Goal: Task Accomplishment & Management: Manage account settings

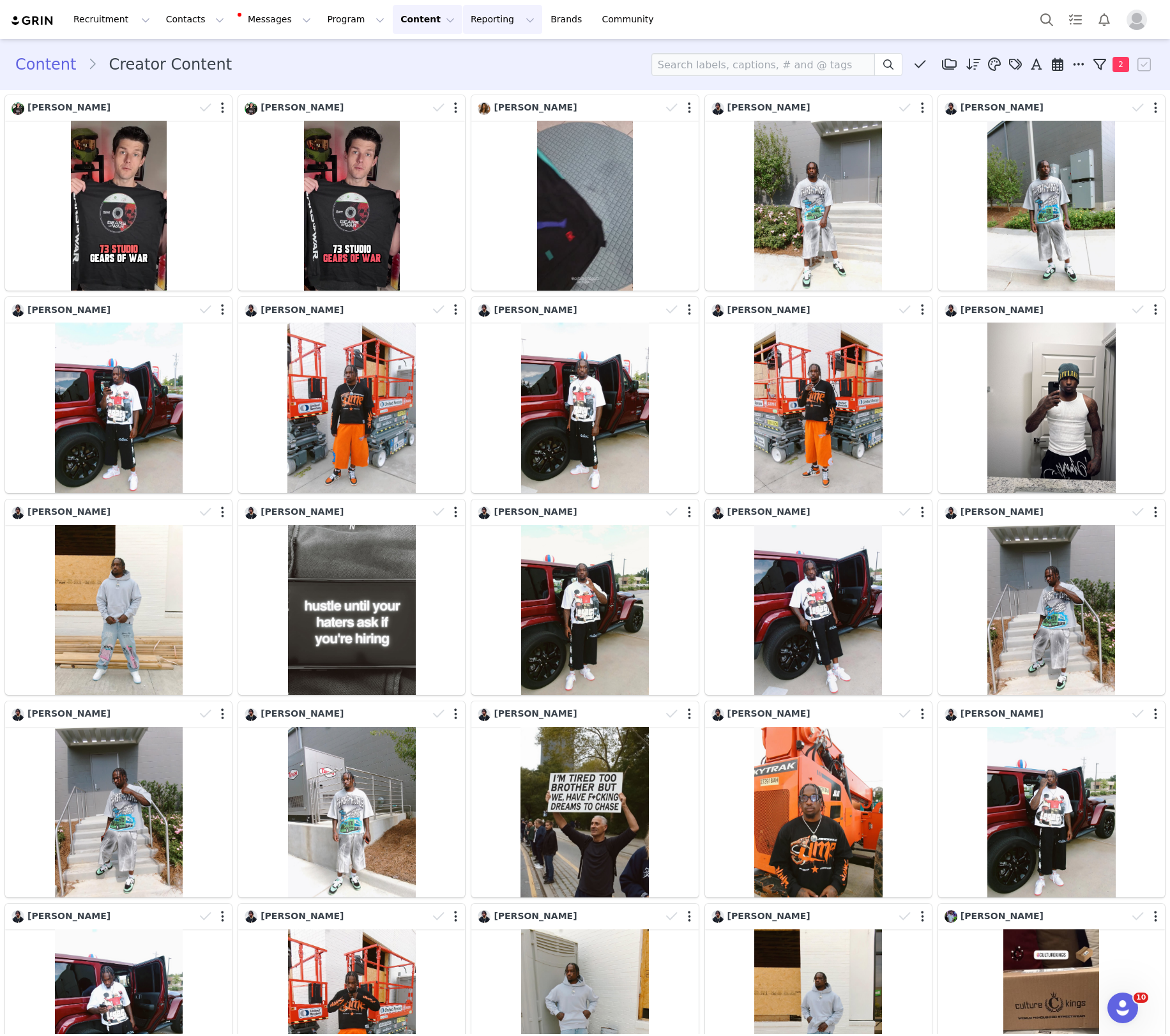
click at [473, 26] on button "Reporting Reporting" at bounding box center [503, 19] width 79 height 28
click at [490, 85] on p "Report Builder" at bounding box center [473, 79] width 64 height 13
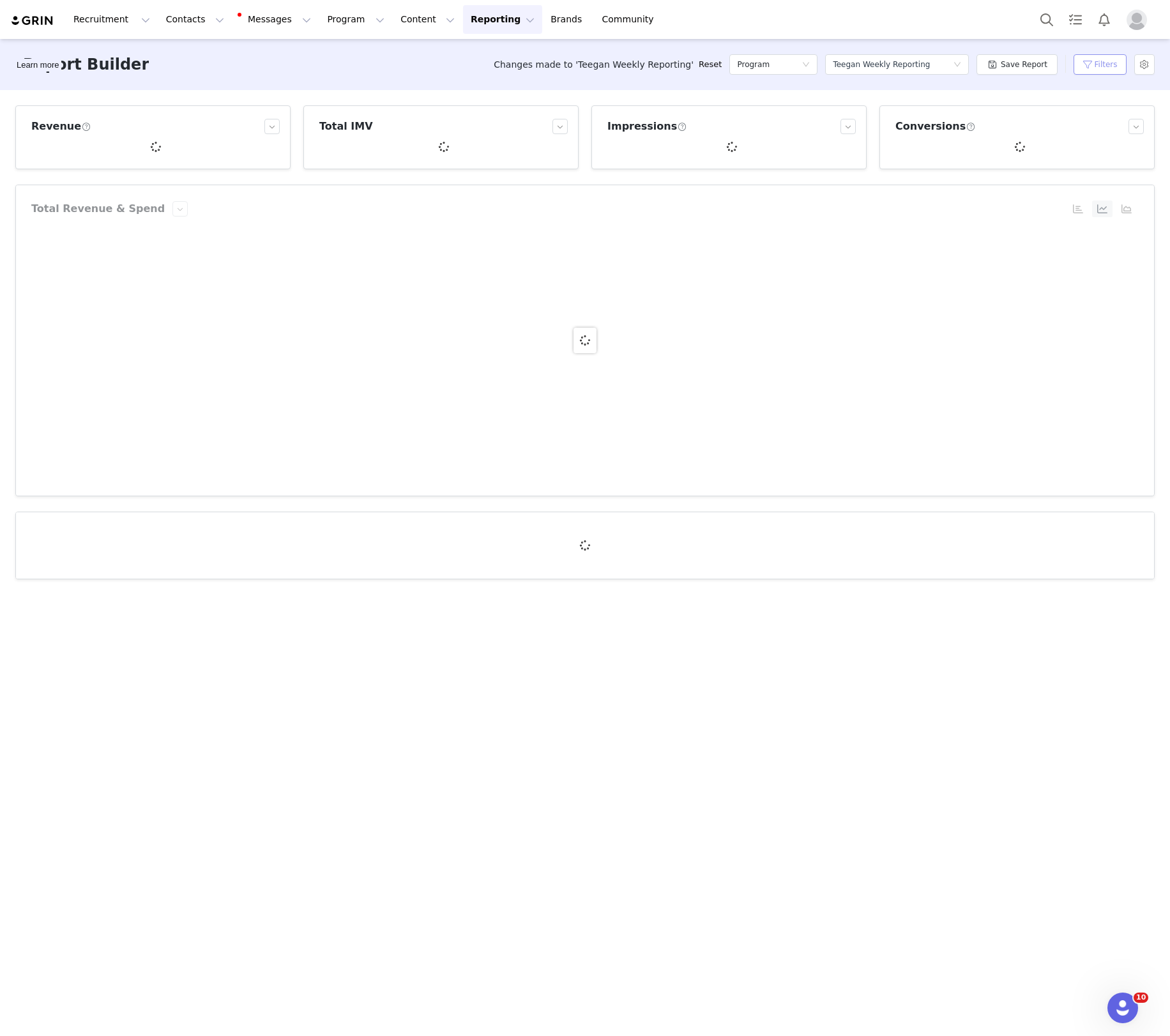
click at [1115, 62] on button "Filters" at bounding box center [1100, 65] width 53 height 21
click at [1011, 168] on input "[DATE]" at bounding box center [1001, 169] width 85 height 17
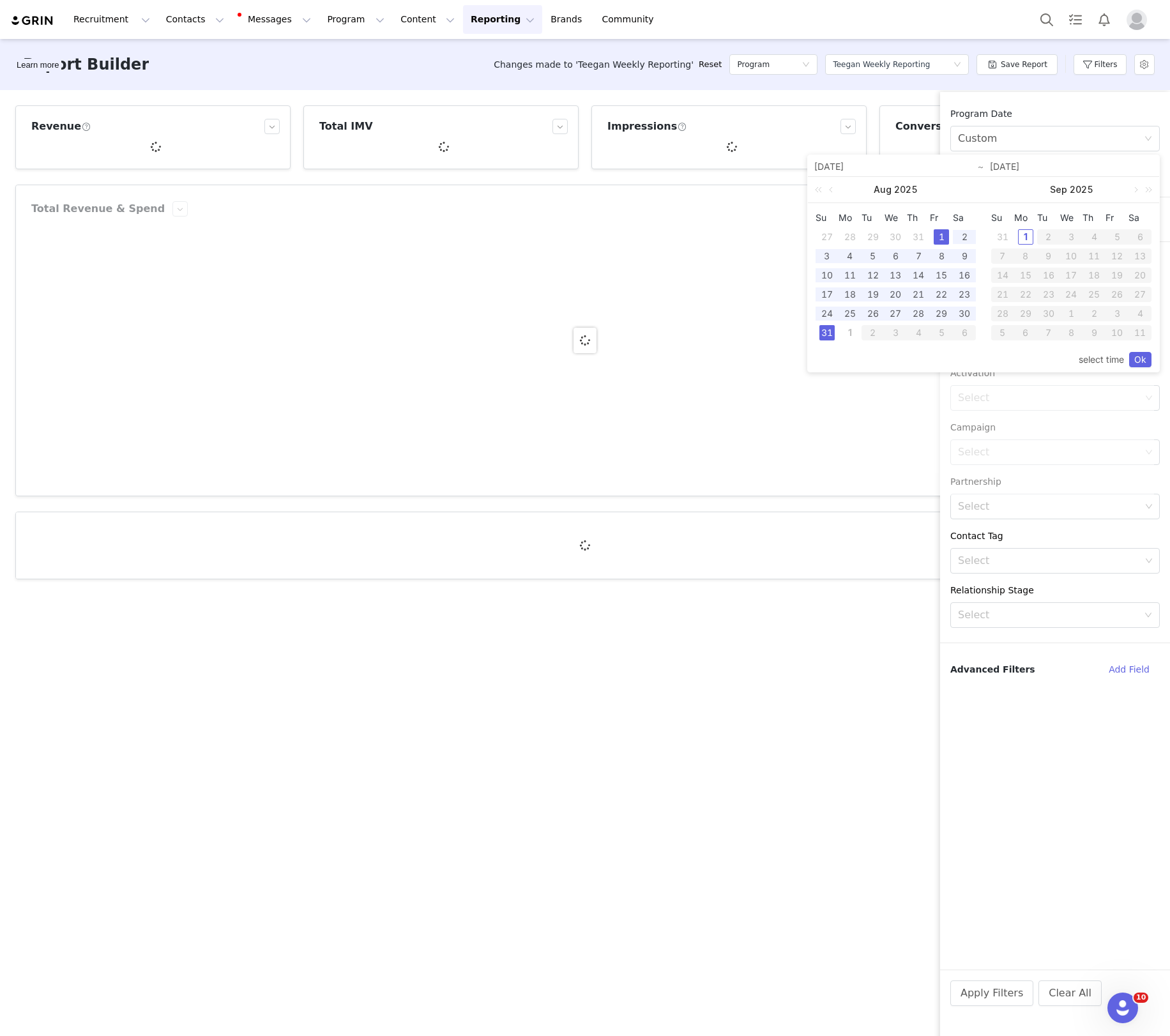
click at [851, 314] on div "25" at bounding box center [851, 314] width 15 height 15
click at [828, 327] on div "31" at bounding box center [827, 333] width 15 height 15
type input "[DATE]"
click at [1136, 359] on link "Ok" at bounding box center [1140, 359] width 22 height 15
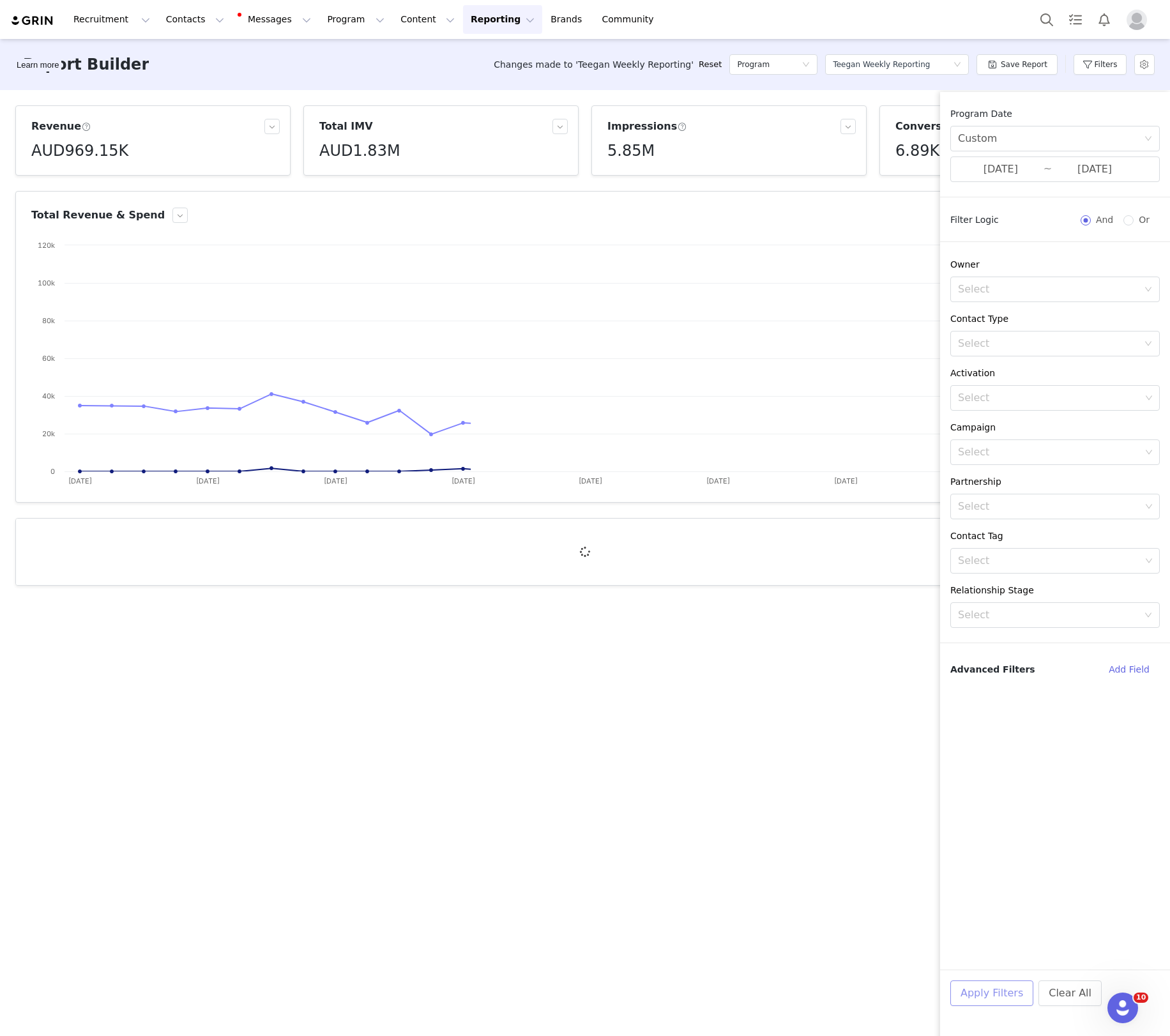
click at [969, 996] on button "Apply Filters" at bounding box center [992, 993] width 83 height 25
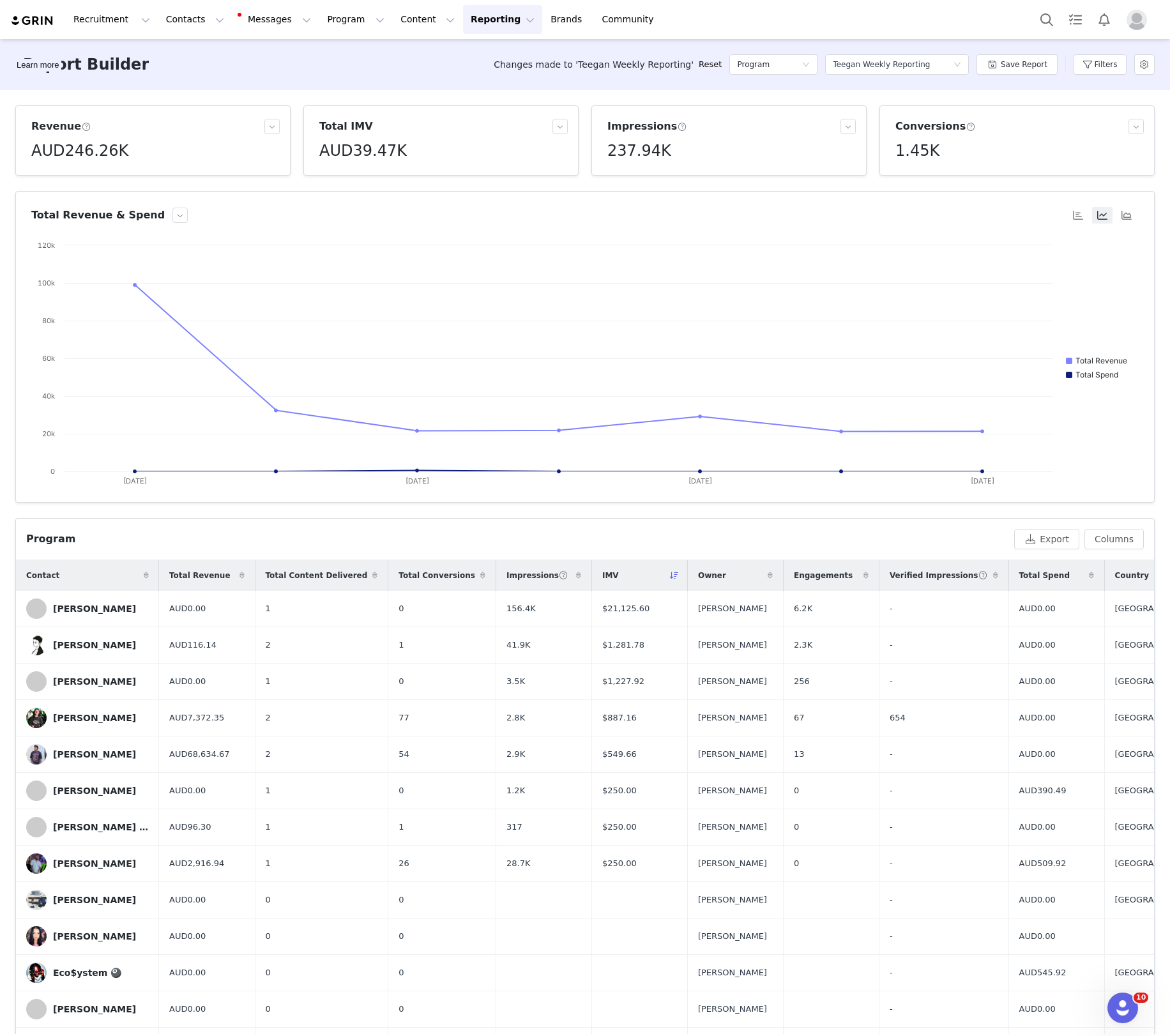
click at [1014, 588] on div "Total Spend" at bounding box center [1057, 576] width 95 height 31
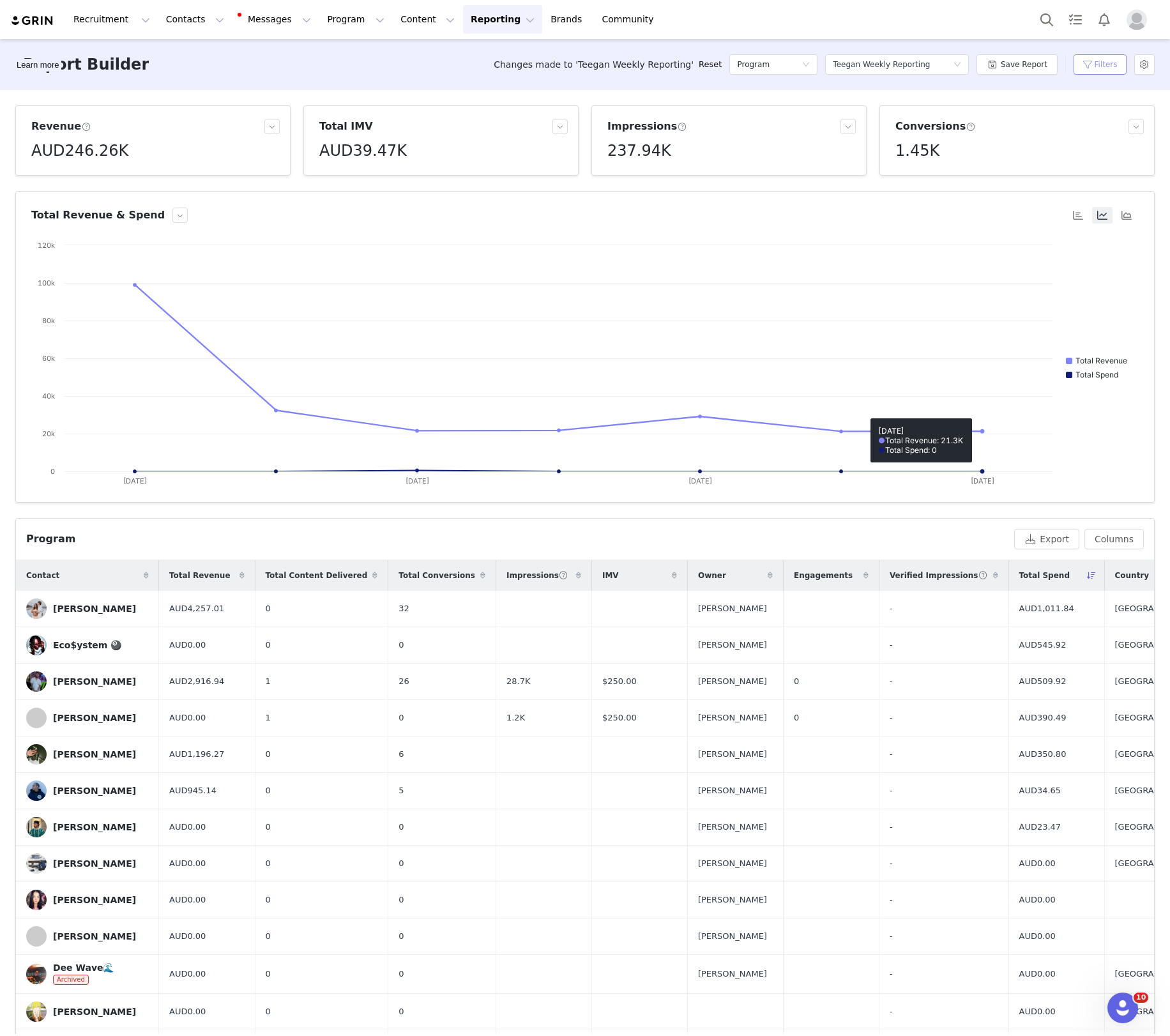
click at [1095, 63] on button "Filters" at bounding box center [1100, 65] width 53 height 21
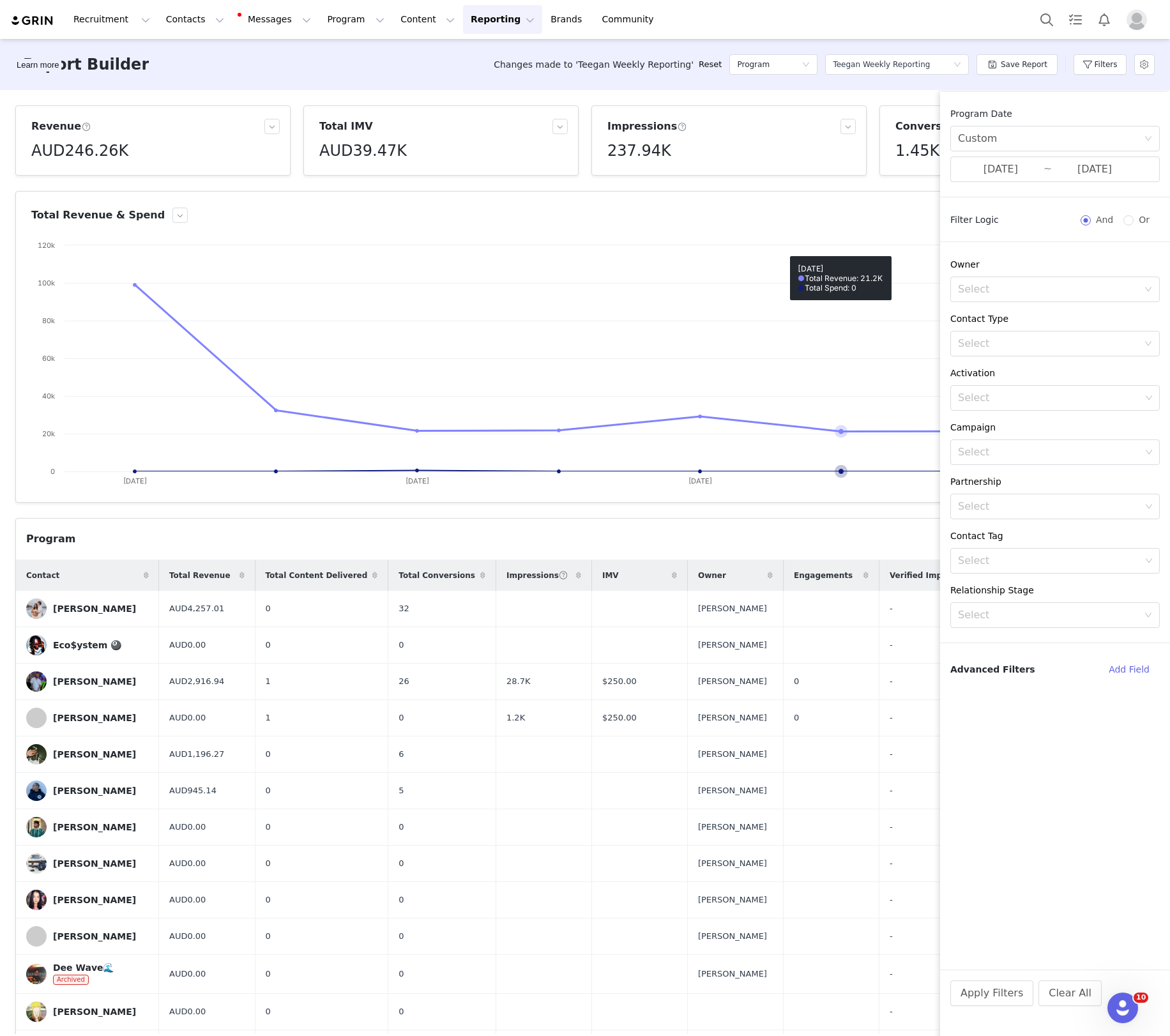
click at [832, 295] on rect at bounding box center [585, 366] width 1107 height 256
click at [1117, 62] on button "Filters" at bounding box center [1100, 65] width 53 height 21
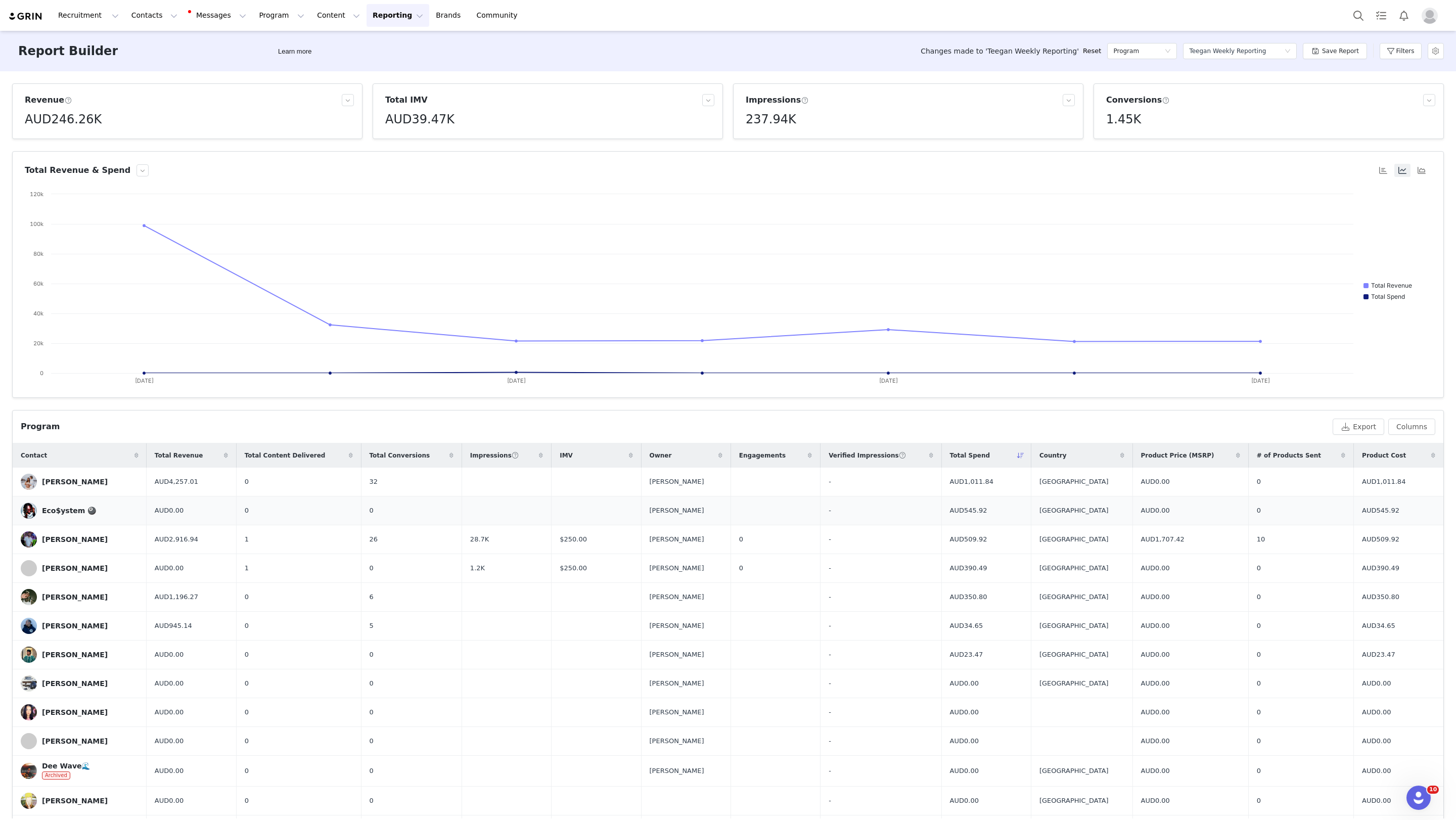
click at [926, 511] on span "AUD545.92" at bounding box center [968, 511] width 37 height 10
click at [926, 455] on span "Product Cost" at bounding box center [1384, 455] width 44 height 9
click at [926, 458] on span "# of Products Sent" at bounding box center [1288, 455] width 64 height 9
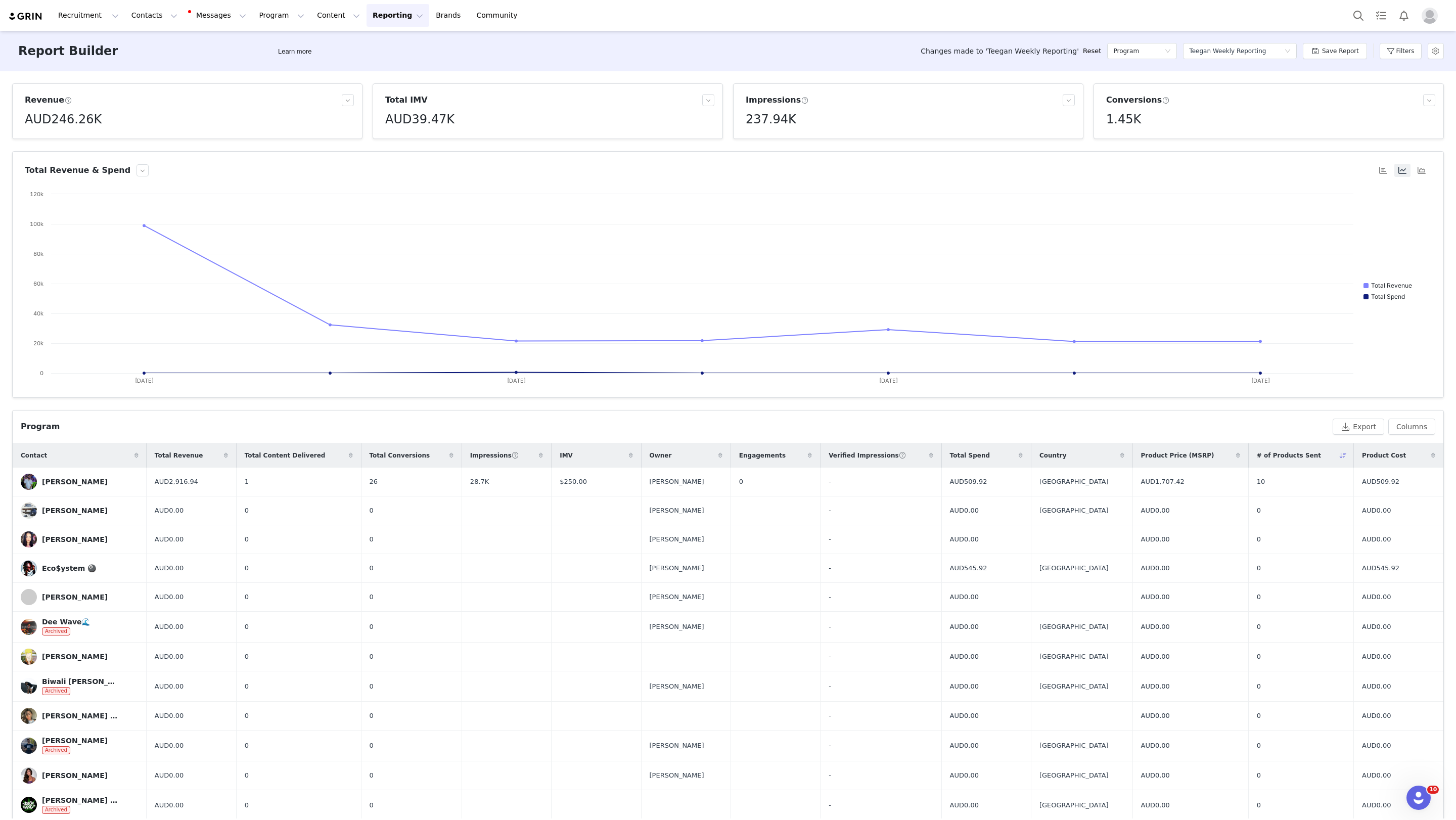
click at [926, 448] on div "Product Price (MSRP)" at bounding box center [1190, 456] width 115 height 24
click at [926, 572] on td "AUD545.92" at bounding box center [1398, 568] width 90 height 29
drag, startPoint x: 1381, startPoint y: 572, endPoint x: 1357, endPoint y: 568, distance: 24.3
click at [926, 568] on td "AUD545.92" at bounding box center [1398, 568] width 90 height 29
click at [926, 566] on span "AUD545.92" at bounding box center [1380, 568] width 37 height 10
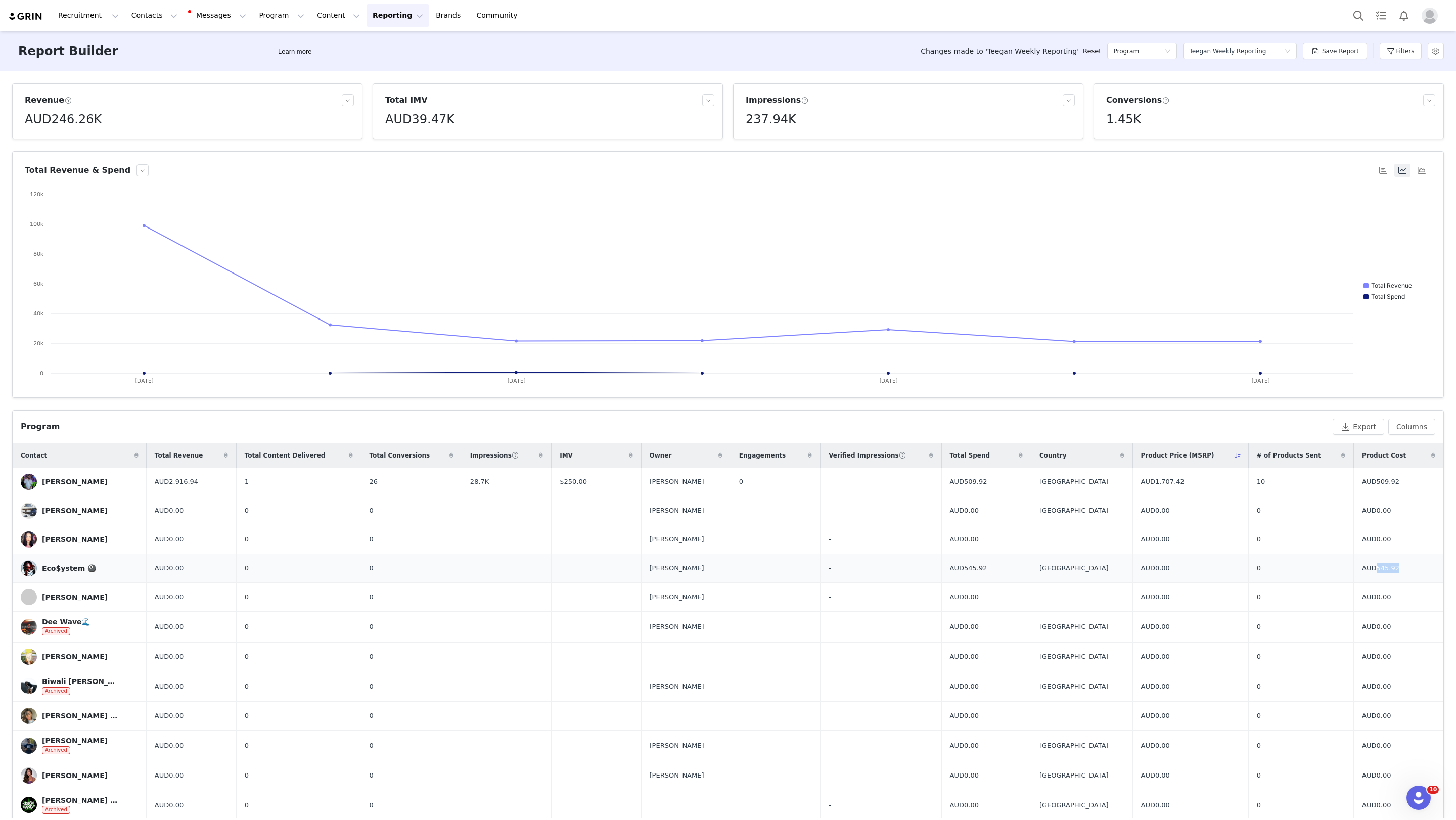
drag, startPoint x: 1355, startPoint y: 569, endPoint x: 1397, endPoint y: 571, distance: 42.0
click at [926, 571] on td "AUD545.92" at bounding box center [1398, 568] width 90 height 29
click at [926, 47] on button "Filters" at bounding box center [1401, 51] width 42 height 16
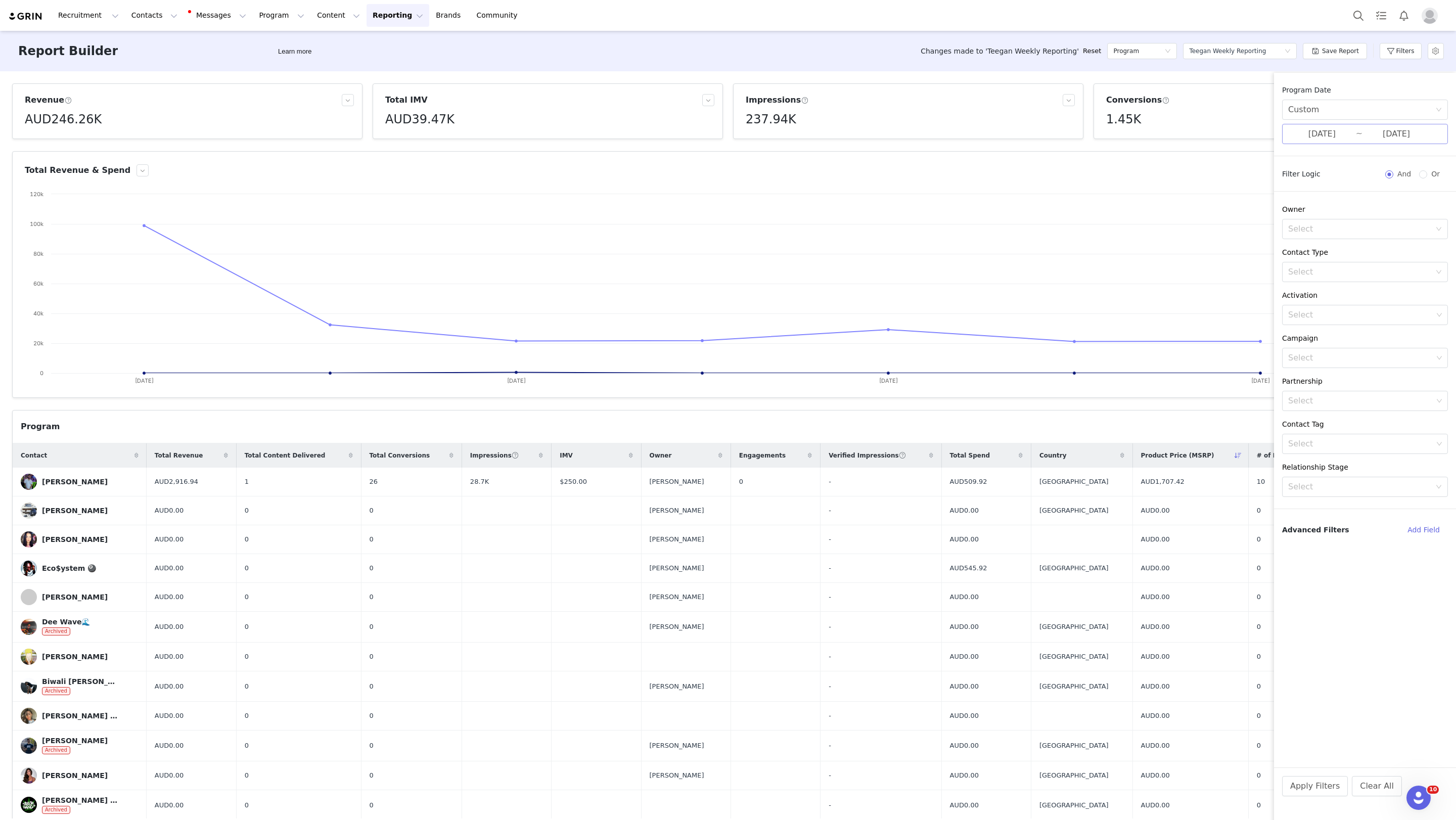
click at [926, 135] on input "[DATE]" at bounding box center [1322, 134] width 68 height 13
click at [926, 67] on div "Report Builder Learn more Changes made to 'Teegan Weekly Reporting' Reset Progr…" at bounding box center [728, 51] width 1456 height 40
click at [926, 91] on article "Conversions 1.45K" at bounding box center [1268, 111] width 350 height 55
click at [926, 49] on button "Filters" at bounding box center [1401, 51] width 42 height 16
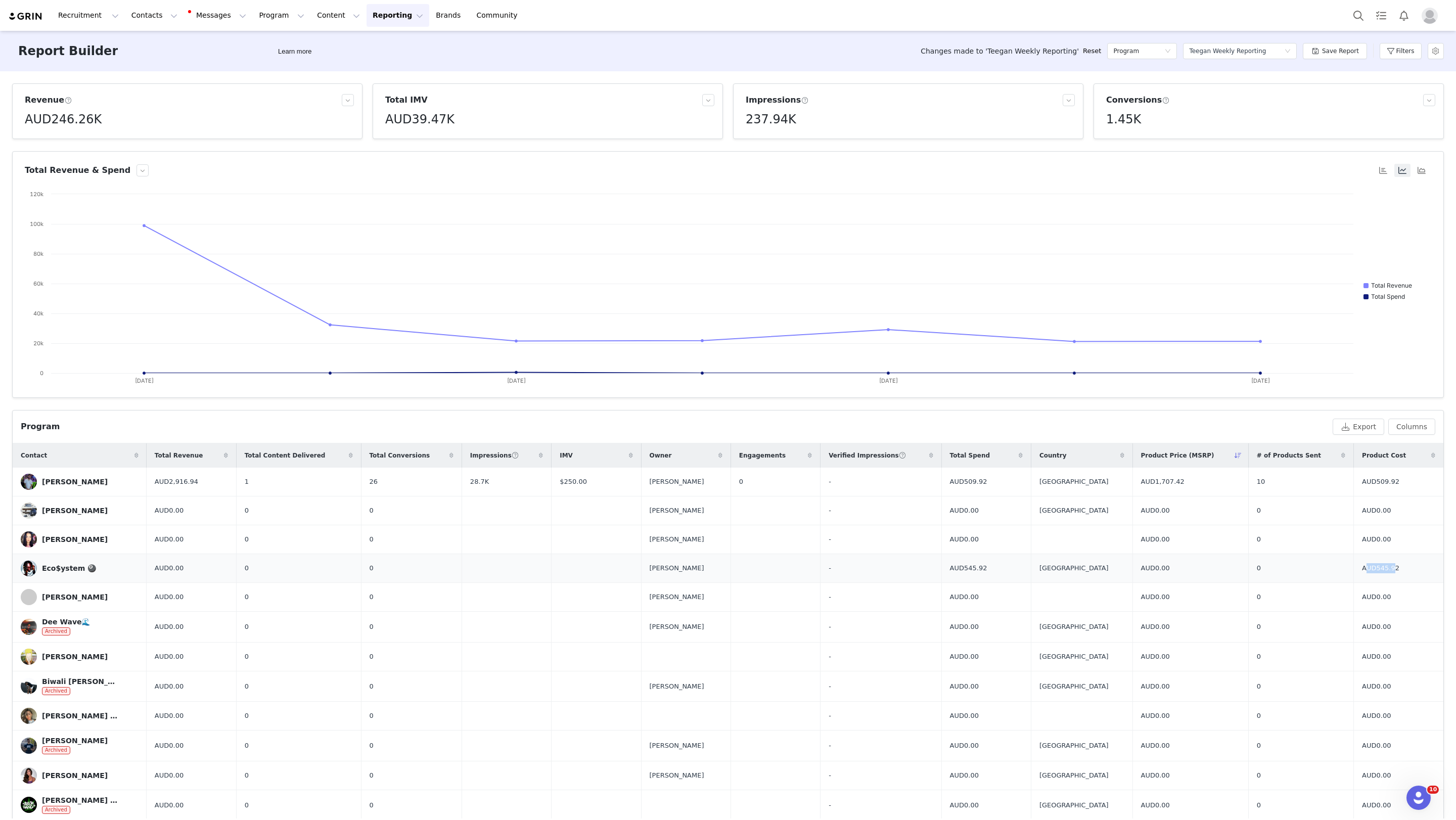
drag, startPoint x: 1373, startPoint y: 569, endPoint x: 1343, endPoint y: 565, distance: 30.3
click at [926, 565] on span "AUD545.92" at bounding box center [1380, 568] width 37 height 10
click at [49, 569] on div "Eco$ystem 🎱" at bounding box center [69, 568] width 54 height 8
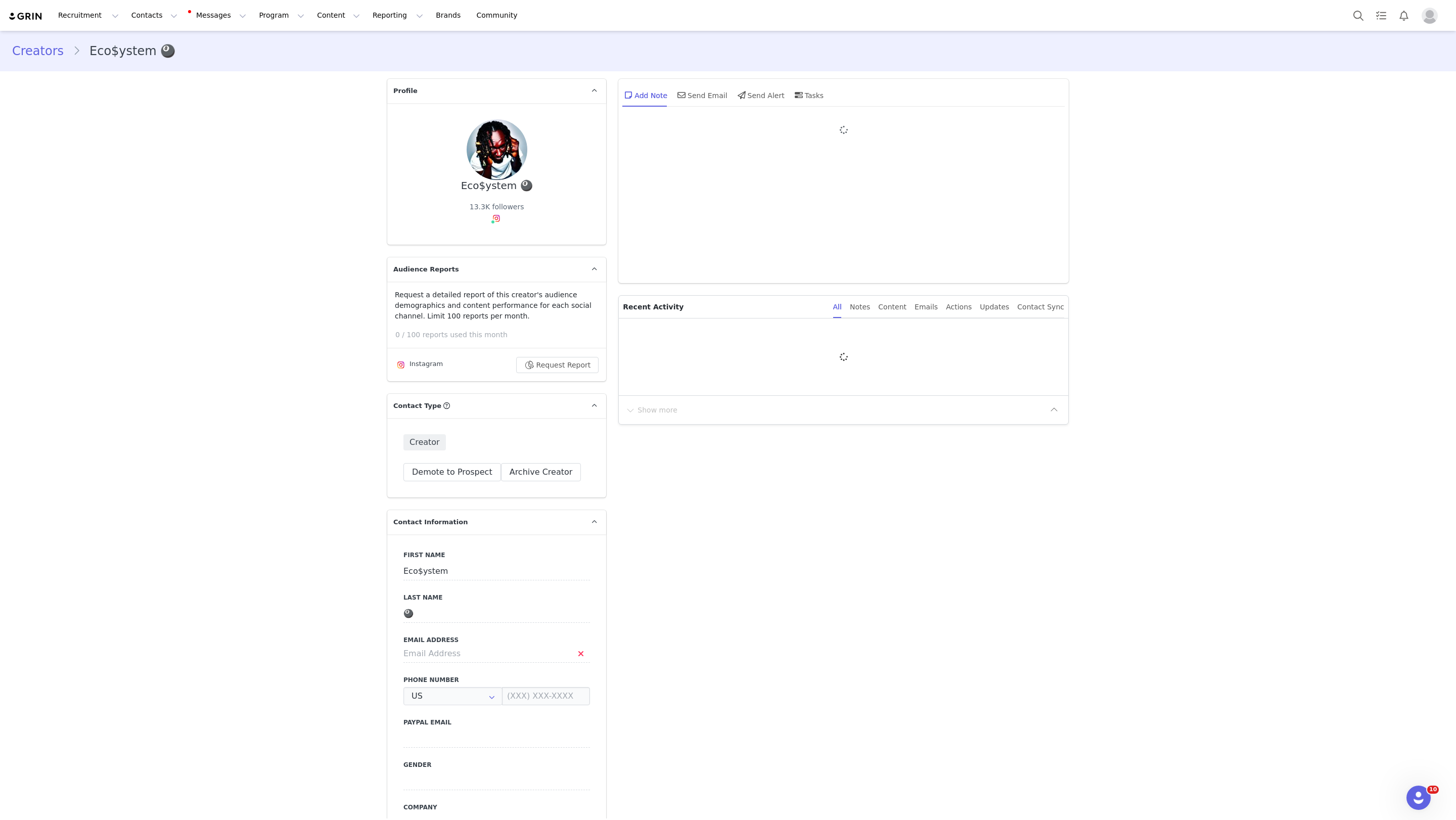
type input "+1 ([GEOGRAPHIC_DATA])"
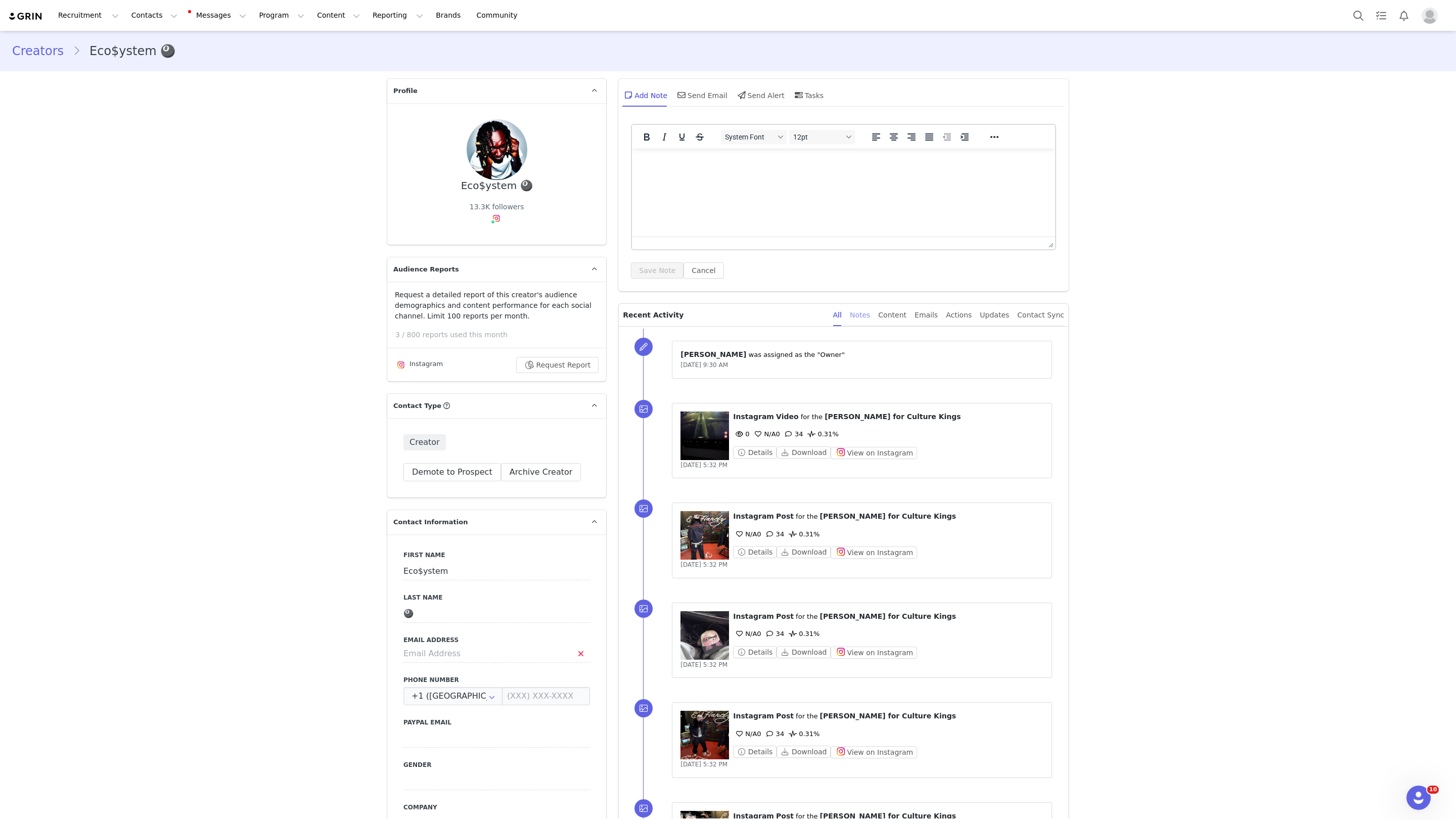
click at [868, 319] on div "Notes" at bounding box center [860, 315] width 20 height 23
click at [896, 318] on div "Content" at bounding box center [892, 315] width 28 height 23
click at [926, 314] on div "Emails" at bounding box center [926, 315] width 23 height 23
click at [926, 322] on div "Actions" at bounding box center [959, 315] width 26 height 23
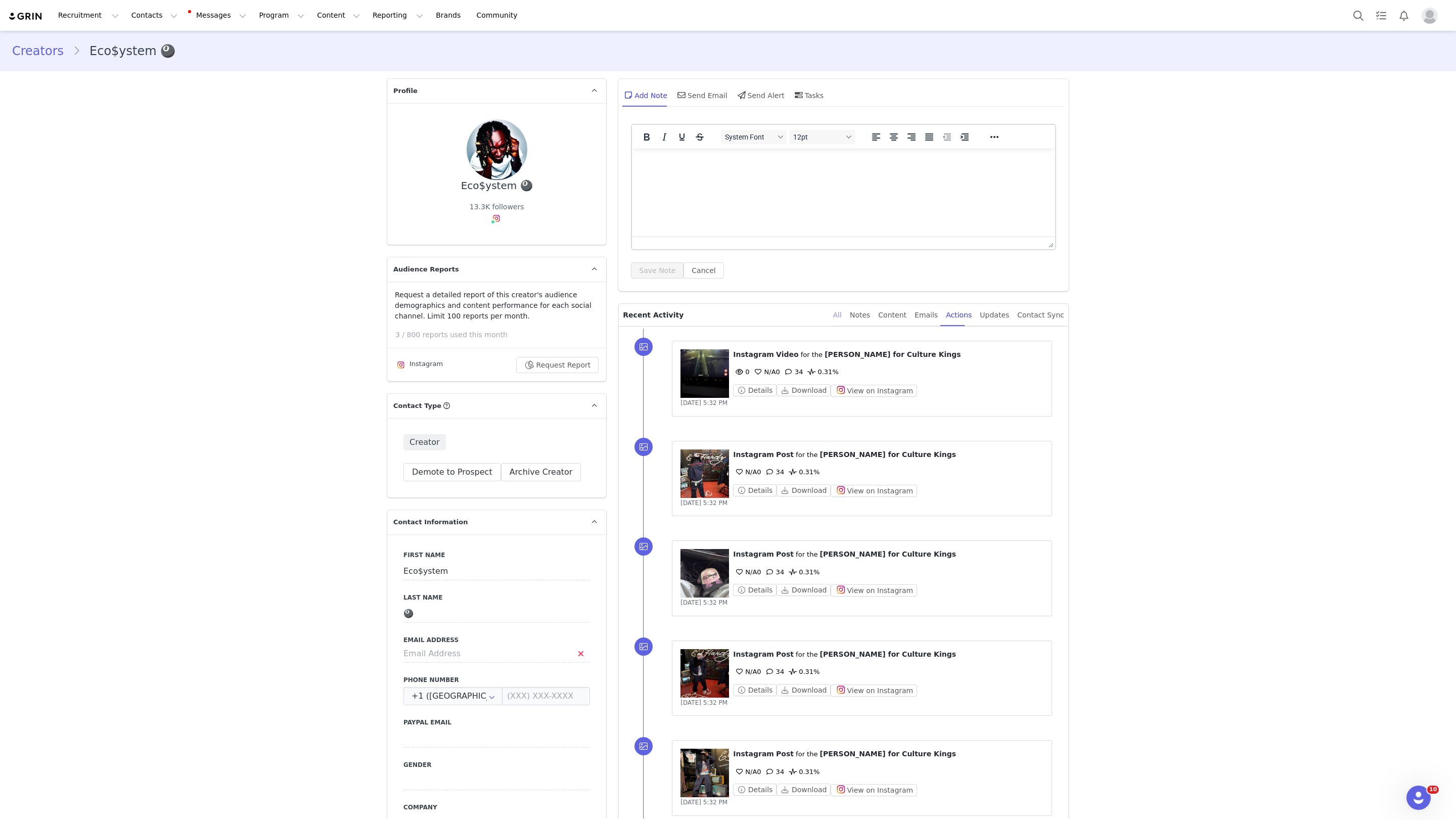
click at [842, 315] on div "All" at bounding box center [838, 315] width 9 height 23
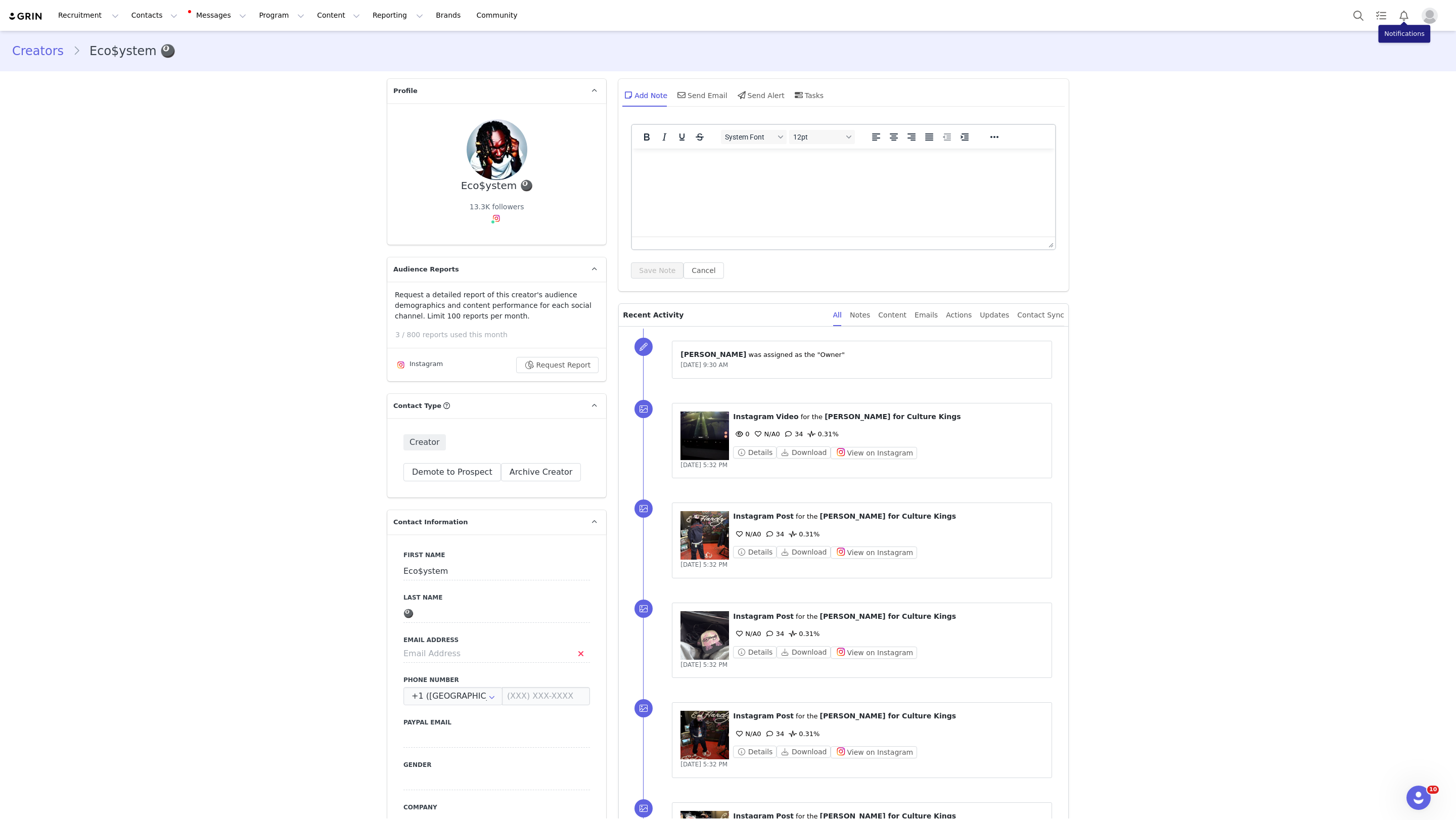
click at [926, 18] on button "Profile" at bounding box center [1432, 15] width 32 height 16
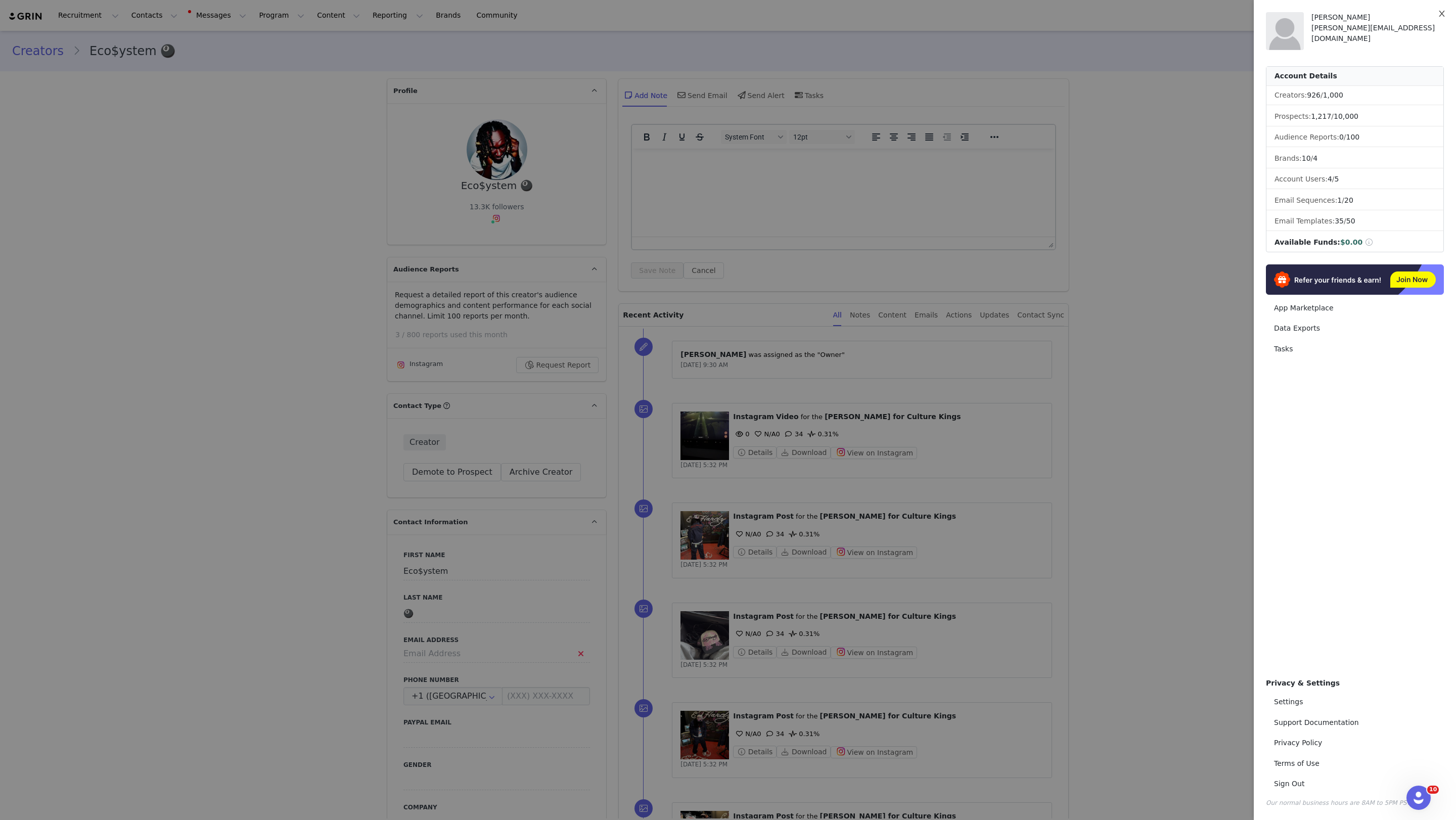
click at [926, 19] on div "[PERSON_NAME] [PERSON_NAME][EMAIL_ADDRESS][DOMAIN_NAME] Account Details Creator…" at bounding box center [1355, 410] width 202 height 820
click at [926, 708] on link "Settings" at bounding box center [1355, 702] width 178 height 19
select select "[GEOGRAPHIC_DATA]/[GEOGRAPHIC_DATA]"
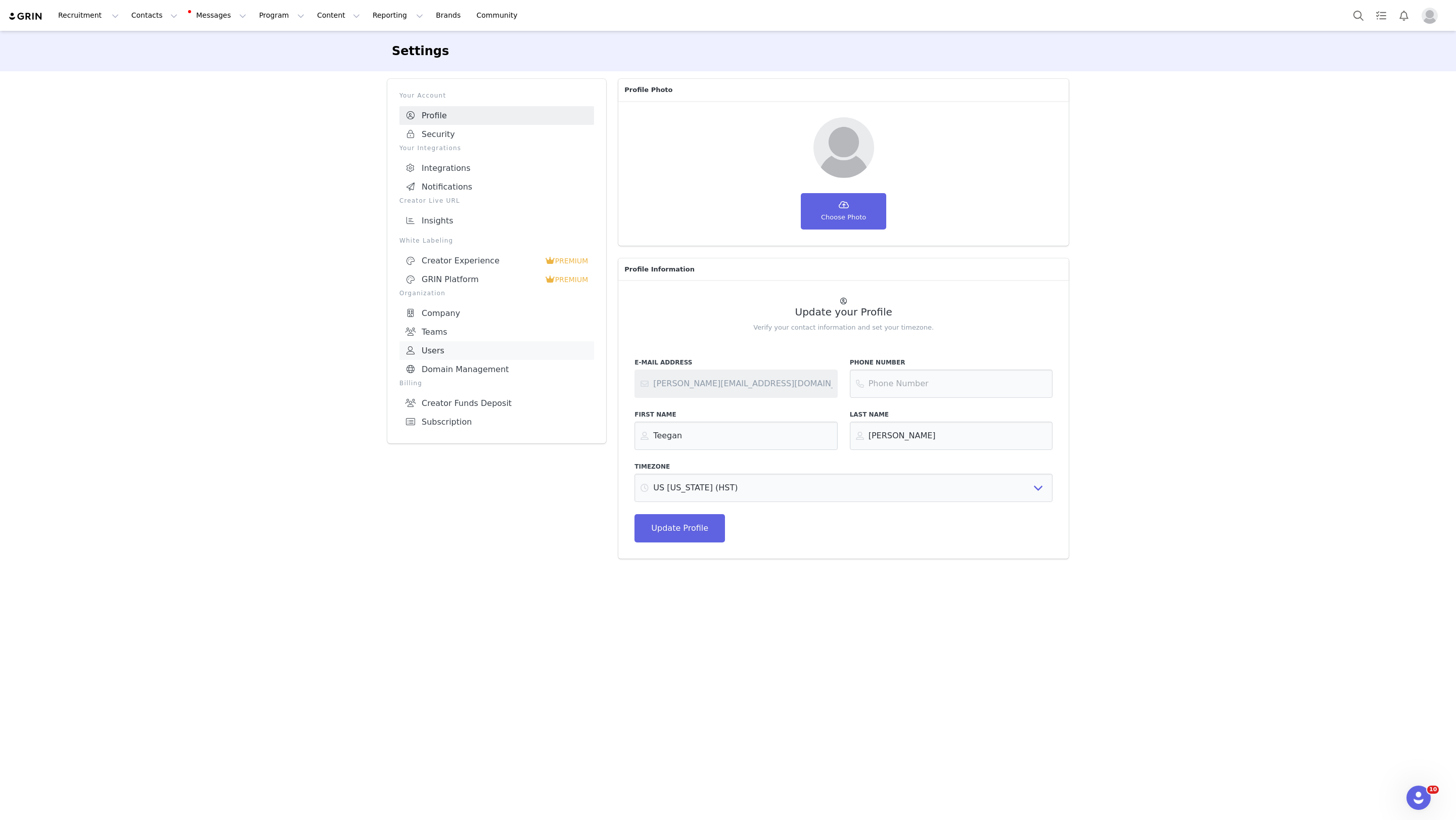
click at [429, 350] on link "Users" at bounding box center [497, 350] width 195 height 19
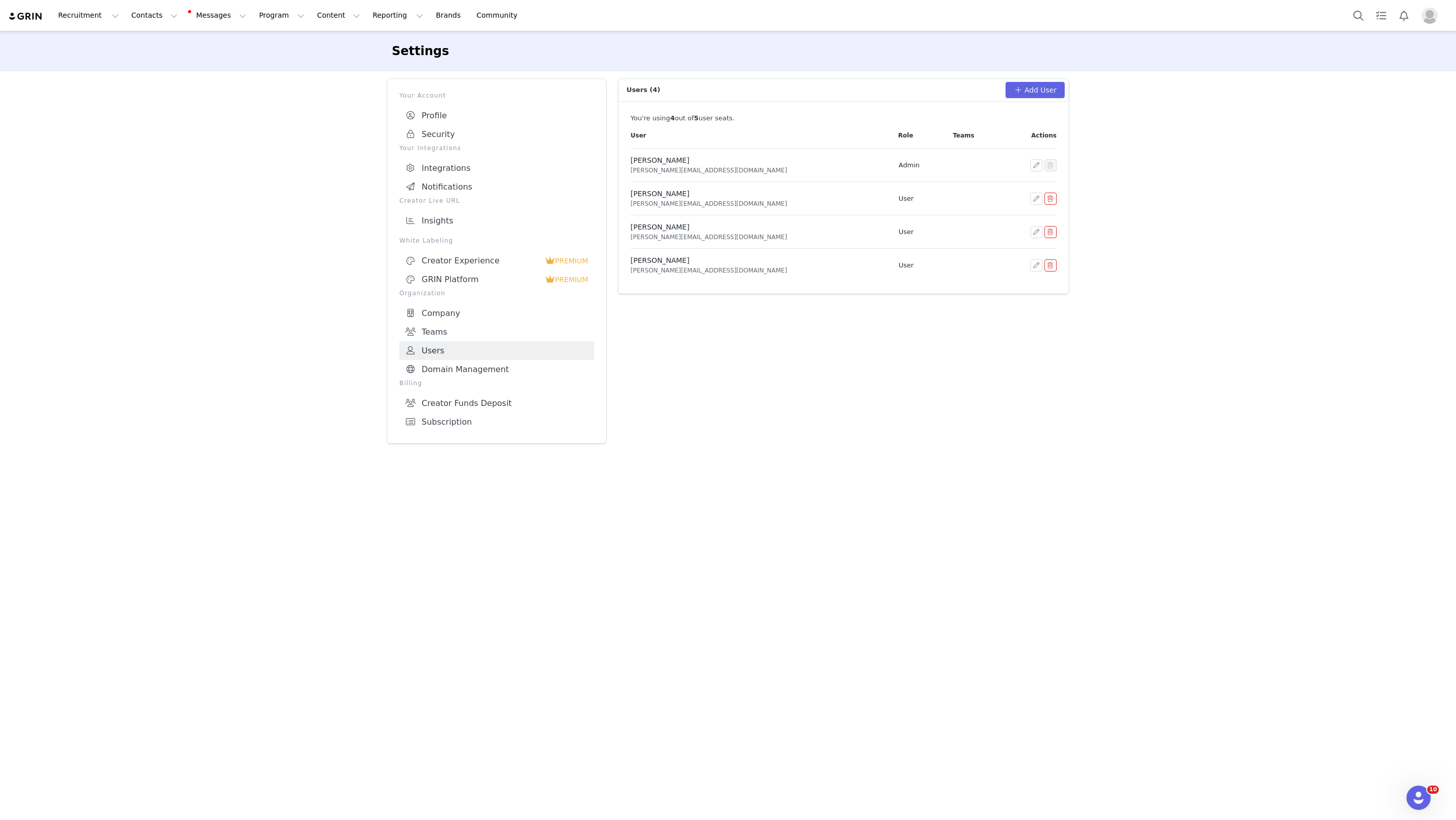
click at [737, 225] on div "[PERSON_NAME]" at bounding box center [758, 227] width 255 height 10
click at [926, 232] on button "button" at bounding box center [1036, 232] width 12 height 12
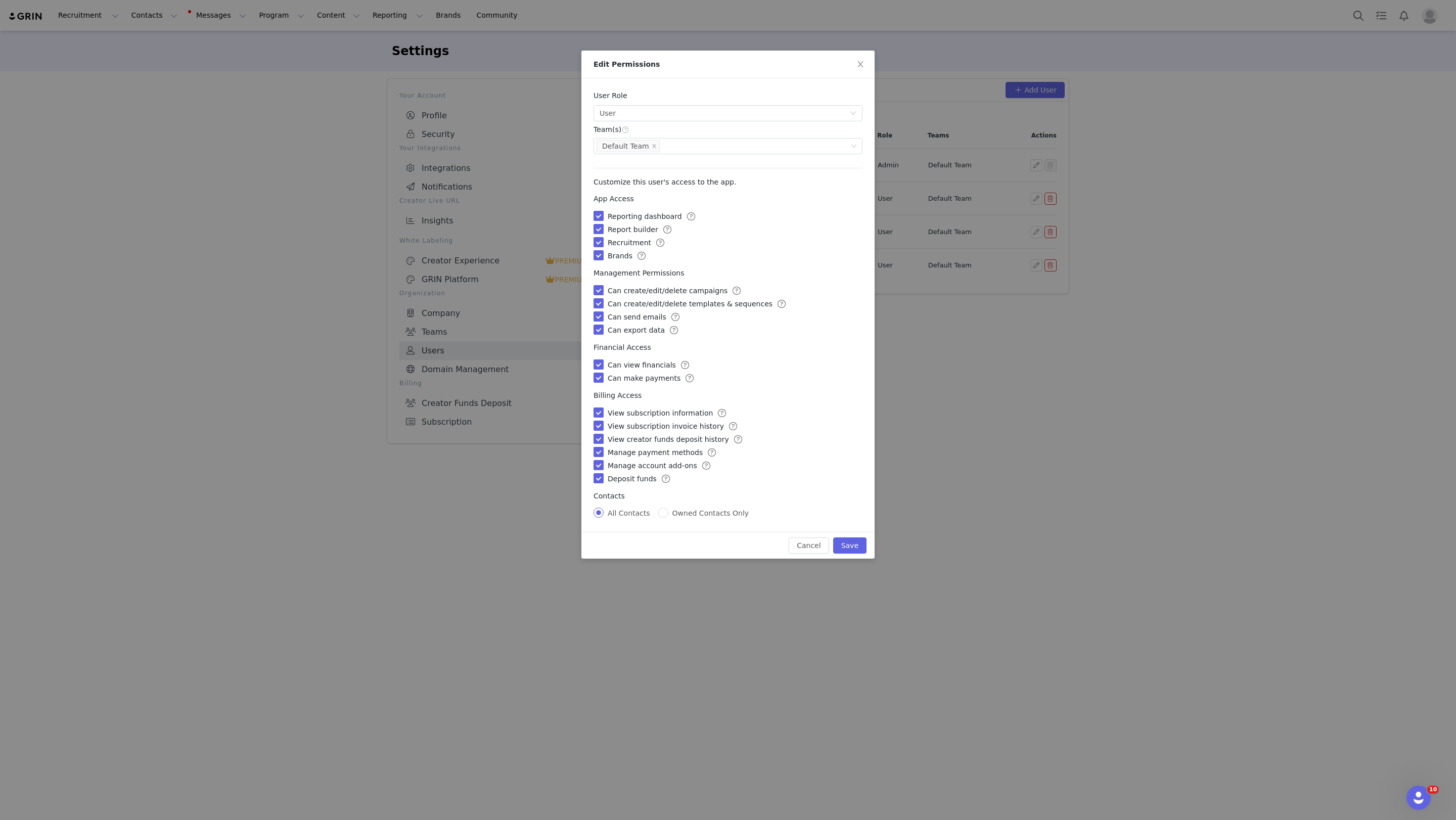
click at [926, 329] on div "Edit Permissions User Role Select user role User Users have full access to the …" at bounding box center [728, 410] width 1456 height 820
click at [822, 542] on button "Cancel" at bounding box center [809, 545] width 40 height 16
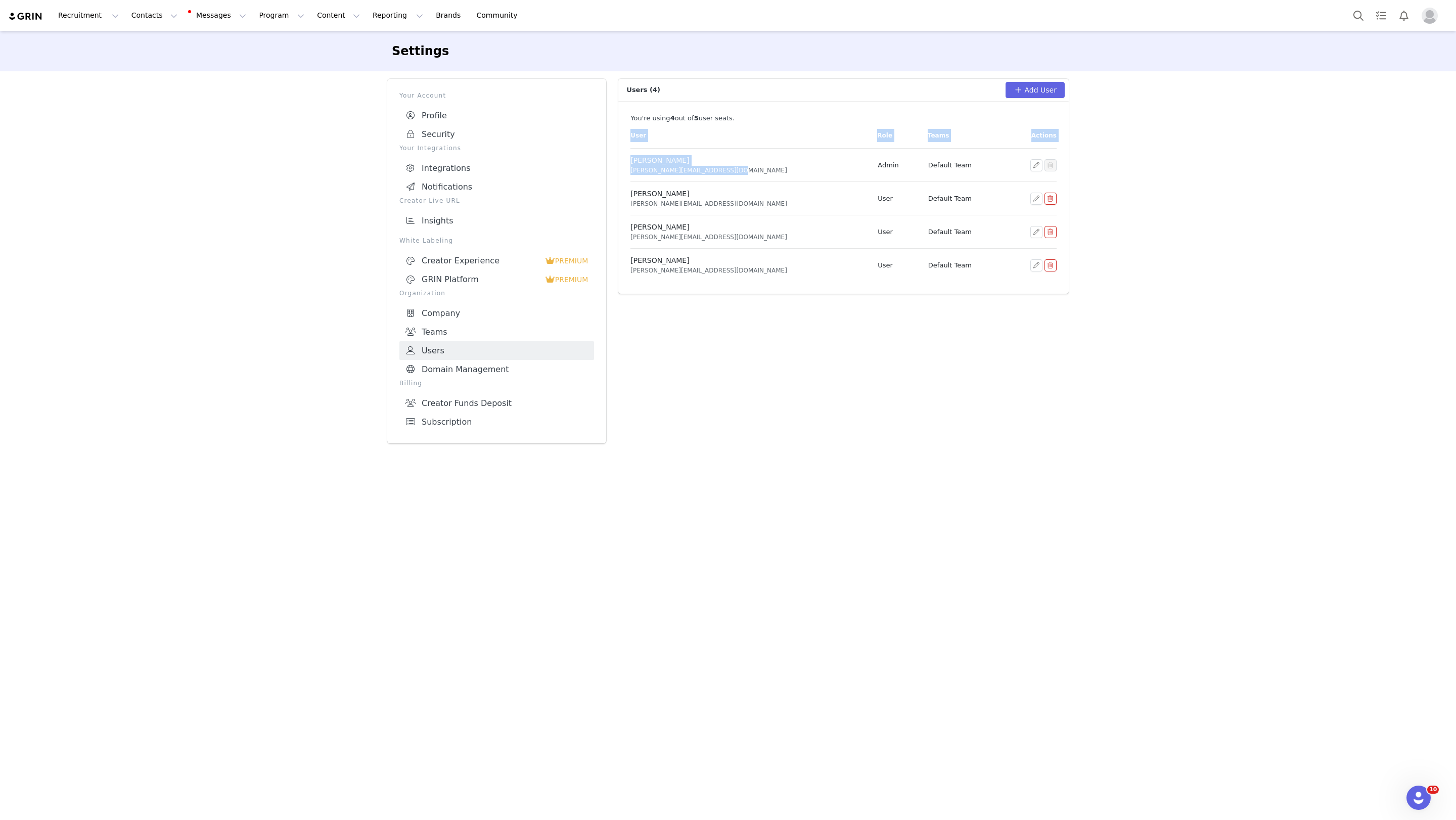
drag, startPoint x: 683, startPoint y: 177, endPoint x: 698, endPoint y: 309, distance: 132.8
click at [698, 309] on div "Users (4) Add User You're using 4 out of 5 user seat s . User Role Teams Action…" at bounding box center [843, 261] width 462 height 376
click at [694, 306] on div "Users (4) Add User You're using 4 out of 5 user seat s . User Role Teams Action…" at bounding box center [843, 261] width 462 height 376
click at [292, 244] on div "Settings Your Account Profile Security Your Integrations Integrations Notificat…" at bounding box center [728, 241] width 1456 height 420
click at [35, 16] on div "Recruitment Recruitment Creator Search Curated Lists Landing Pages Web Extensio…" at bounding box center [267, 15] width 520 height 23
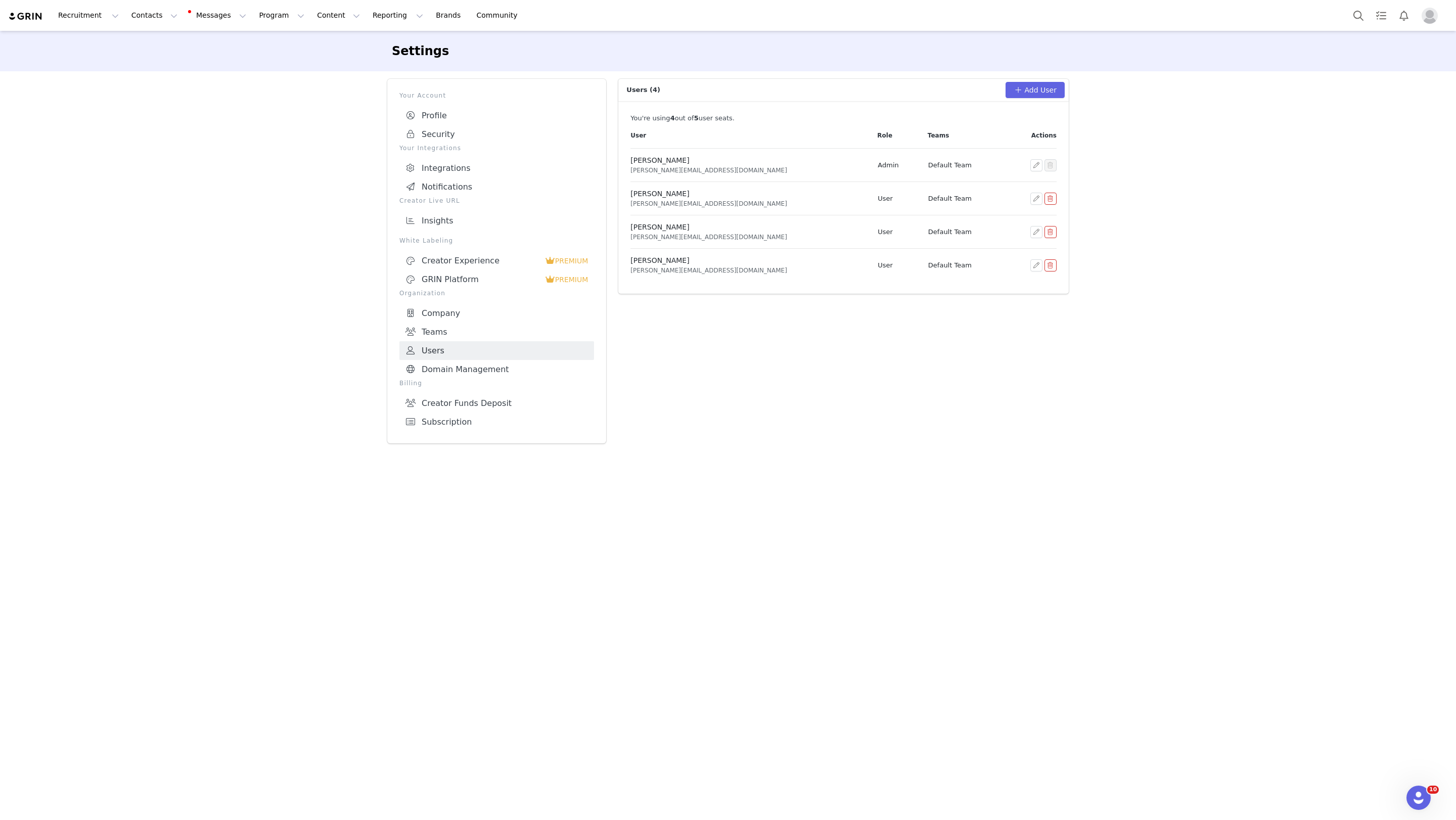
drag, startPoint x: 33, startPoint y: 15, endPoint x: 1446, endPoint y: 102, distance: 1415.7
